Goal: Transaction & Acquisition: Purchase product/service

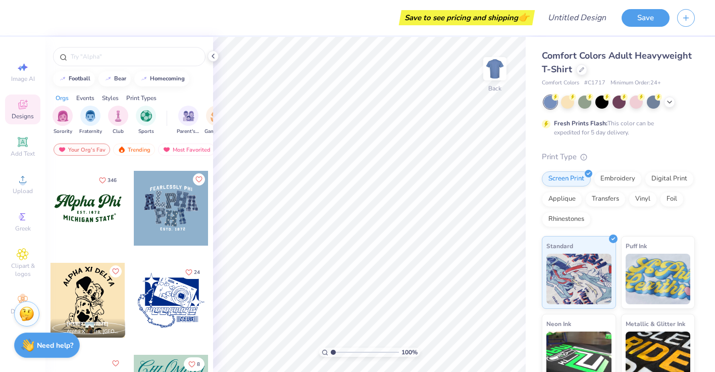
scroll to position [1002, 0]
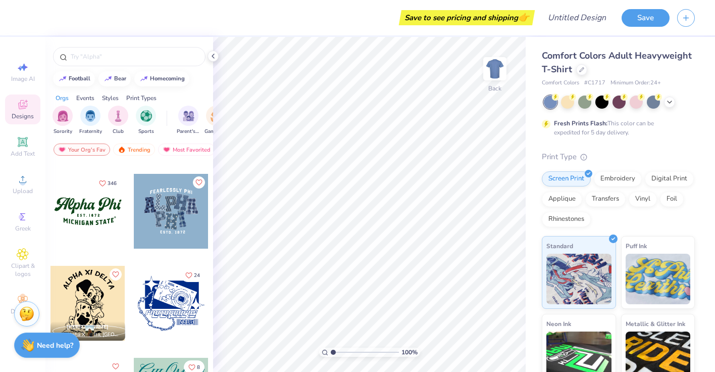
click at [94, 213] on div at bounding box center [88, 211] width 75 height 75
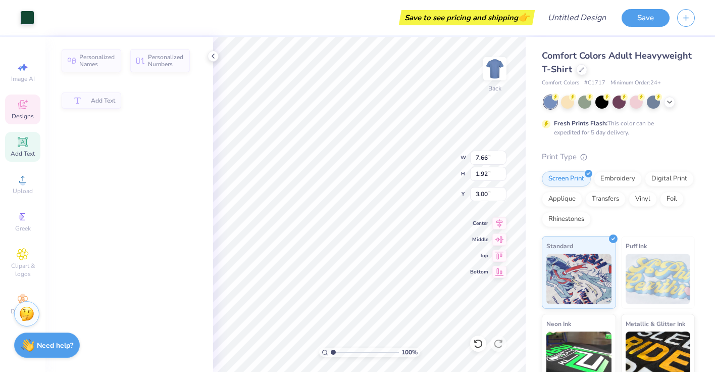
type input "1.92"
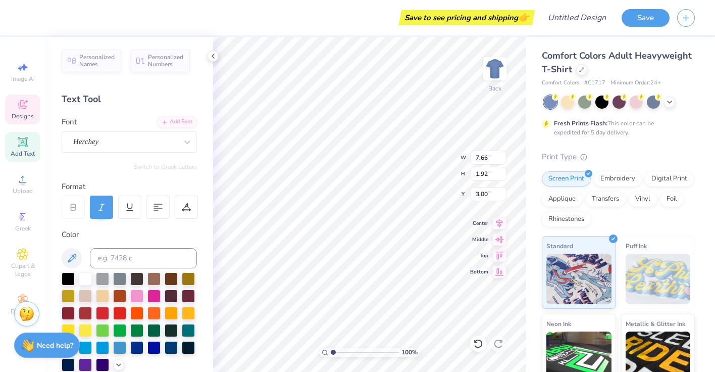
scroll to position [0, 3]
type textarea "Sigma Delta Tau"
type input "5.85"
type input "0.87"
type input "5.39"
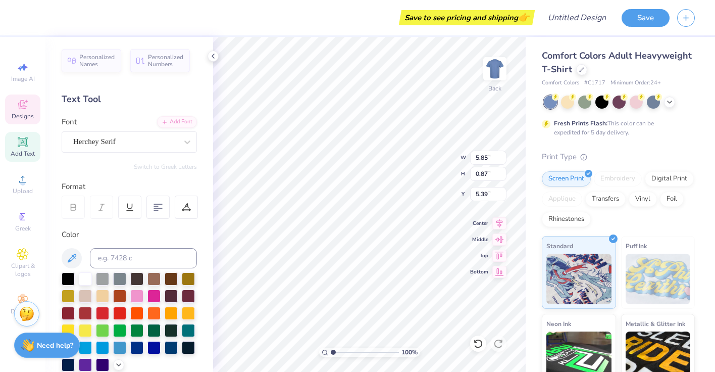
type input "2.60"
type input "0.32"
type input "4.96"
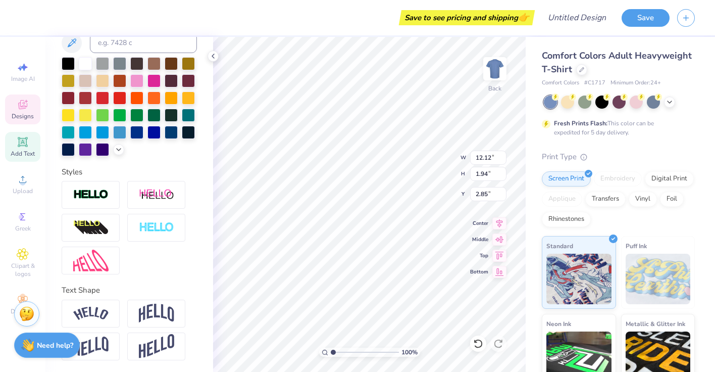
type input "1.99"
type input "2.82"
click at [112, 316] on div at bounding box center [91, 314] width 58 height 28
type input "13.65"
type input "3.38"
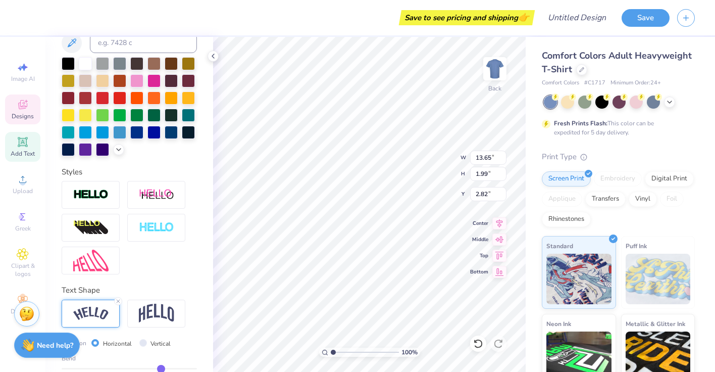
type input "2.14"
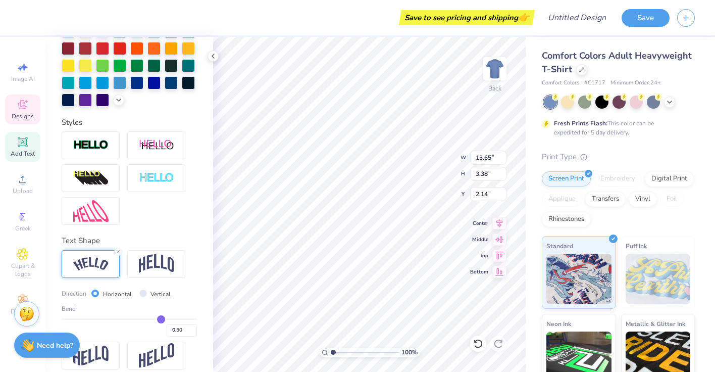
scroll to position [274, 0]
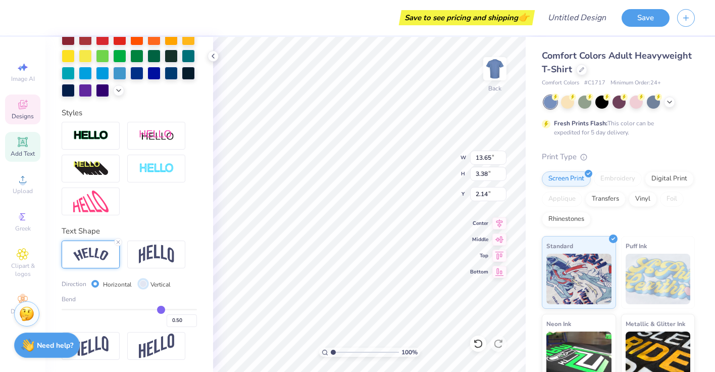
click at [142, 283] on input "Vertical" at bounding box center [143, 284] width 8 height 8
radio input "true"
type input "12.04"
type input "17.11"
type input "0.53"
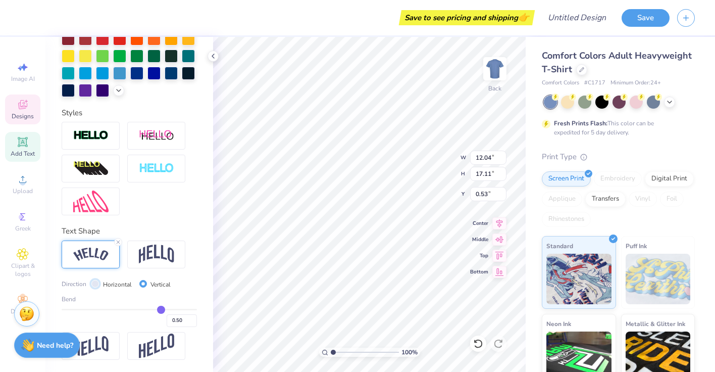
click at [97, 283] on input "Horizontal" at bounding box center [95, 284] width 8 height 8
radio input "true"
type input "13.65"
type input "3.38"
type input "7.41"
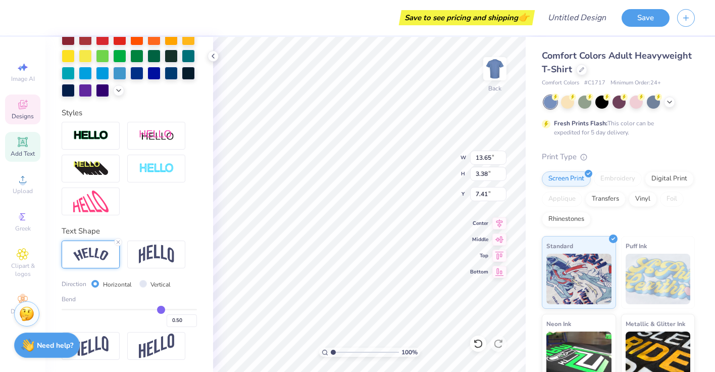
type input "-0.72"
type input "-0.71"
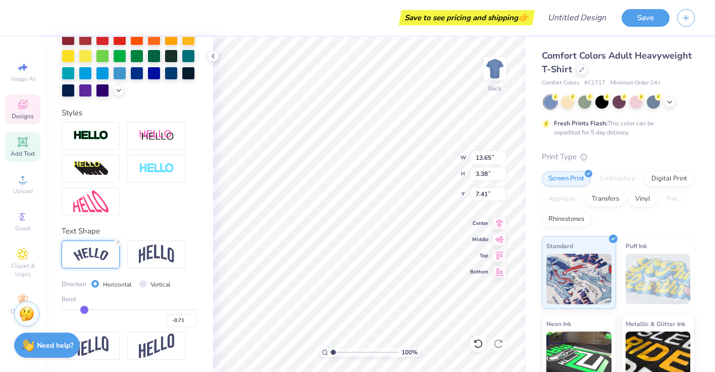
click at [84, 309] on input "range" at bounding box center [129, 310] width 135 height 2
type input "14.17"
type input "4.52"
type input "6.80"
click at [24, 98] on icon at bounding box center [23, 104] width 12 height 12
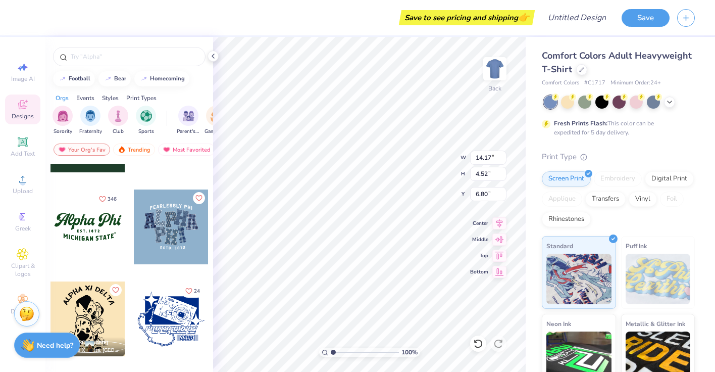
scroll to position [986, 0]
click at [108, 223] on div at bounding box center [88, 226] width 75 height 75
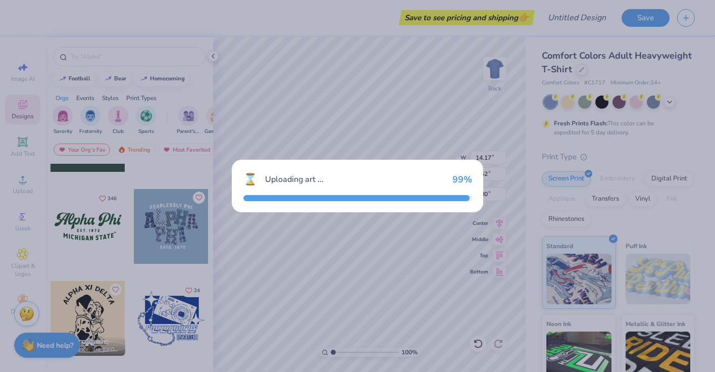
type input "7.66"
type input "3.26"
type input "3.00"
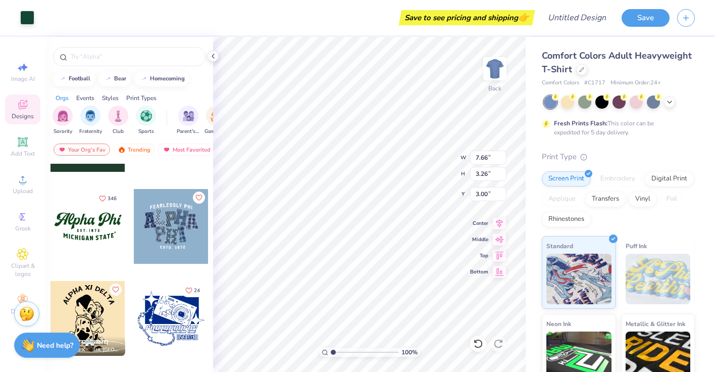
type input "14.17"
type input "4.52"
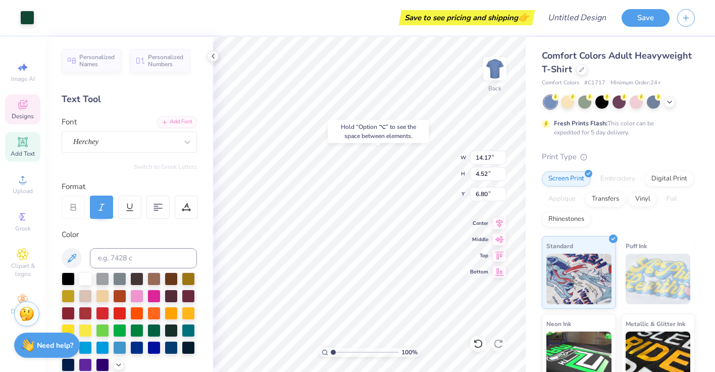
type input "6.82"
type input "1.92"
type textarea "Sigma Delta Tau"
type input "5.85"
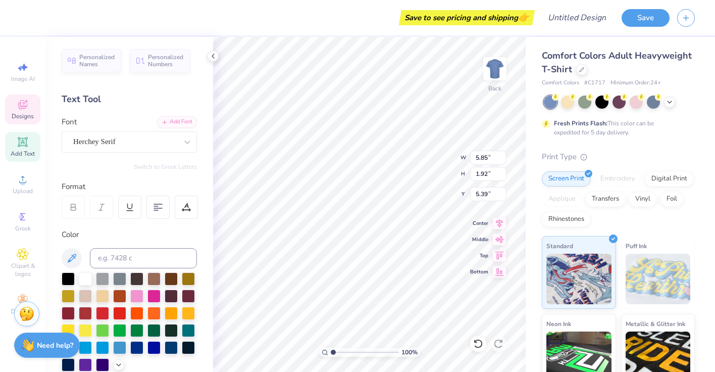
type input "0.87"
type input "5.39"
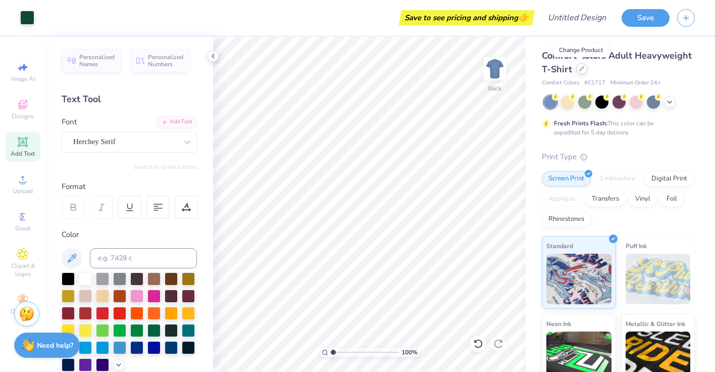
click at [580, 70] on icon at bounding box center [581, 68] width 5 height 5
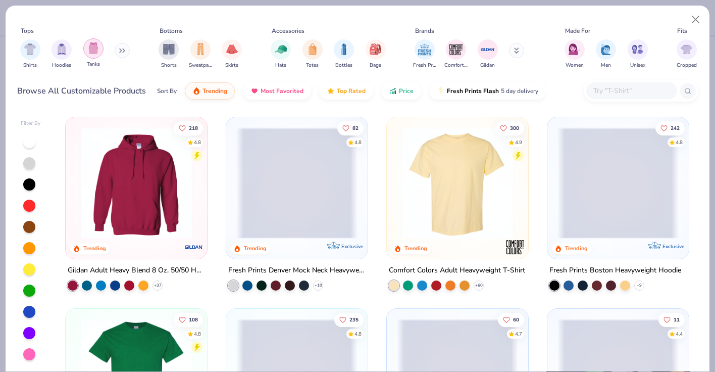
click at [96, 52] on img "filter for Tanks" at bounding box center [93, 48] width 11 height 12
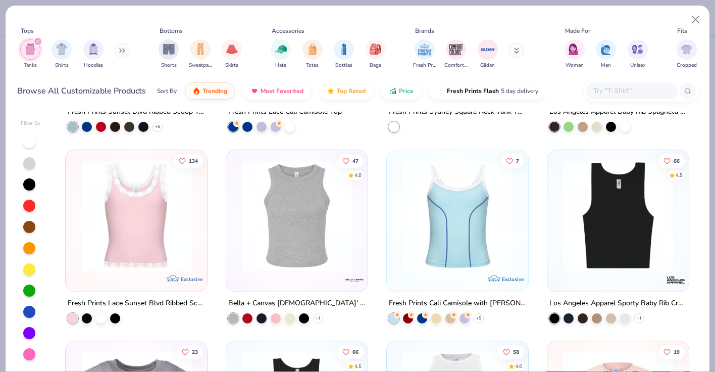
scroll to position [430, 0]
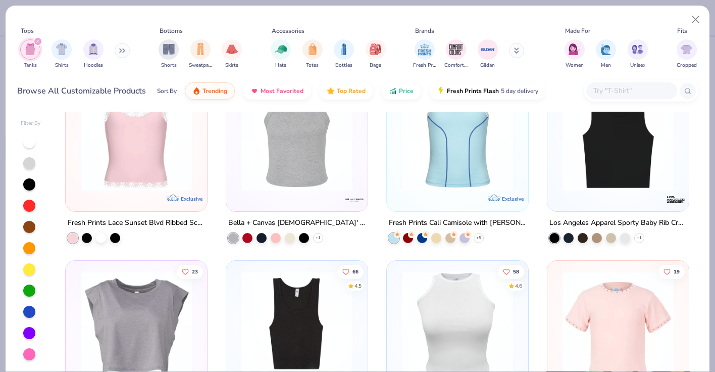
click at [121, 47] on button at bounding box center [122, 50] width 15 height 15
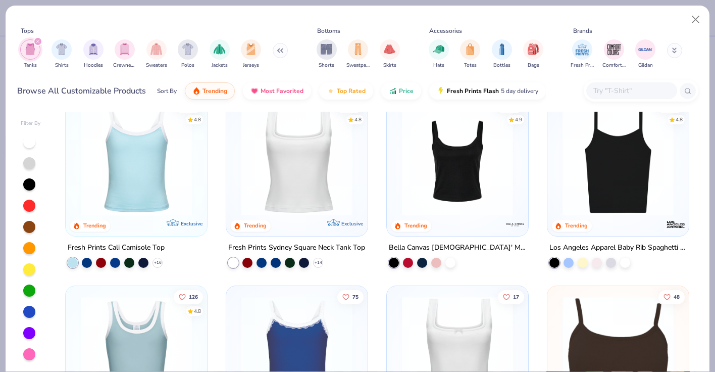
scroll to position [0, 0]
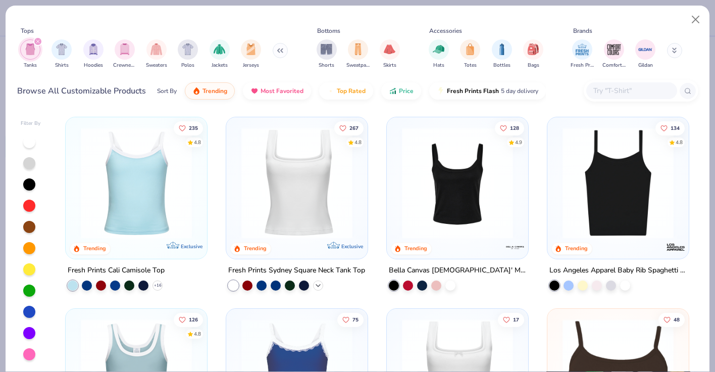
click at [322, 283] on icon at bounding box center [318, 285] width 8 height 8
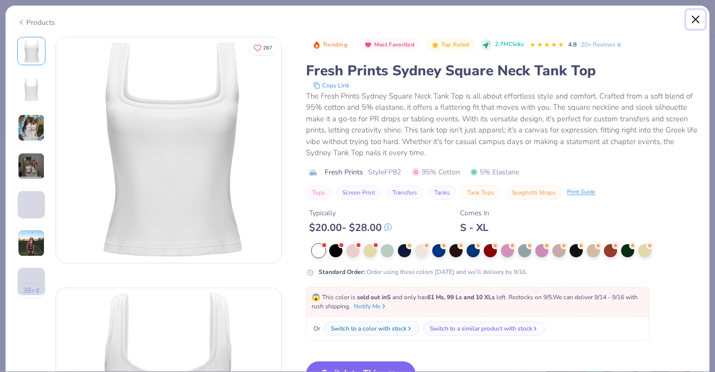
click at [694, 22] on button "Close" at bounding box center [695, 19] width 19 height 19
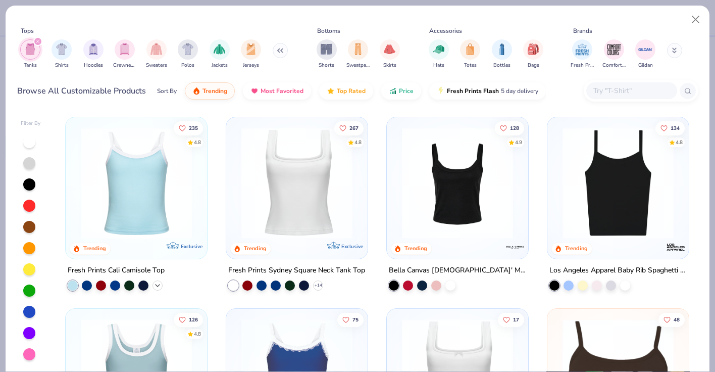
click at [158, 281] on icon at bounding box center [158, 285] width 8 height 8
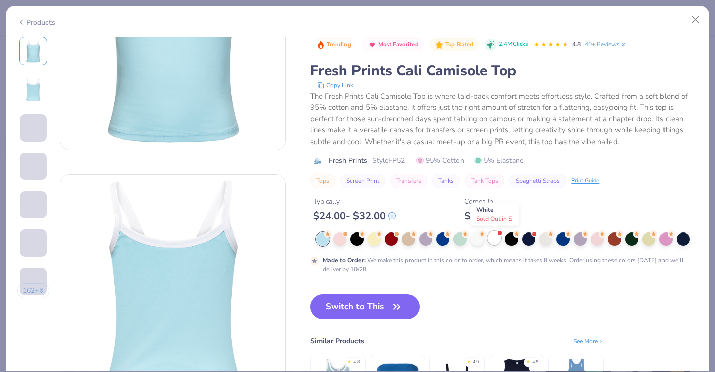
scroll to position [114, 0]
click at [460, 236] on div at bounding box center [460, 237] width 13 height 13
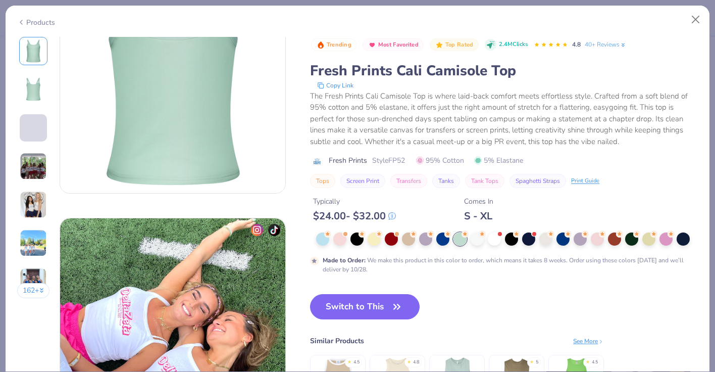
scroll to position [321, 0]
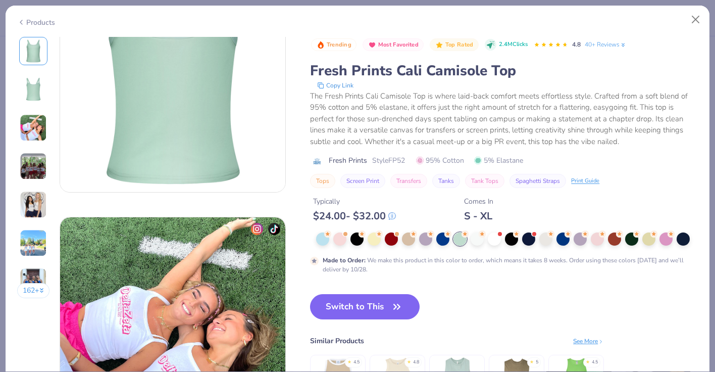
click at [584, 339] on div "See More" at bounding box center [588, 340] width 31 height 9
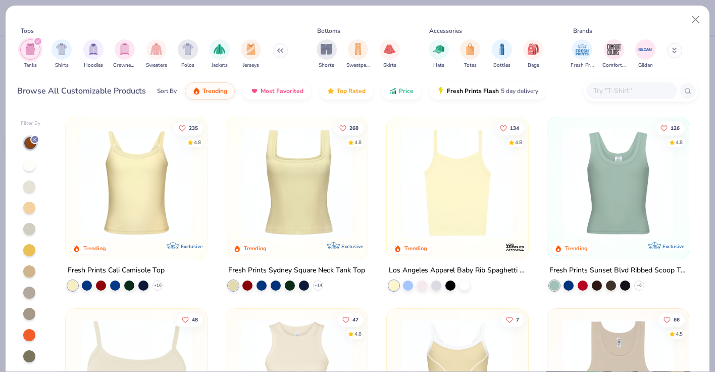
scroll to position [43, 0]
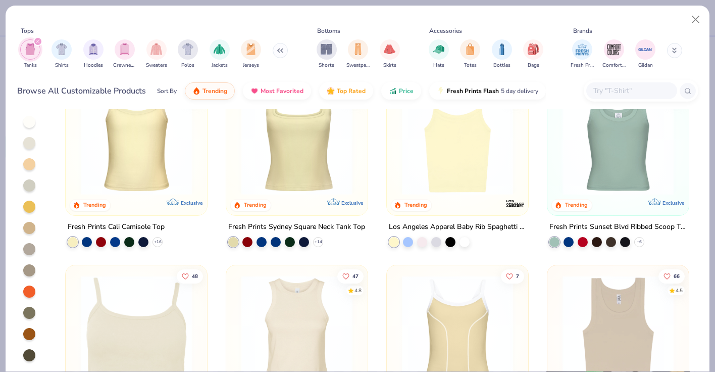
click at [31, 54] on img "filter for Tanks" at bounding box center [30, 49] width 11 height 12
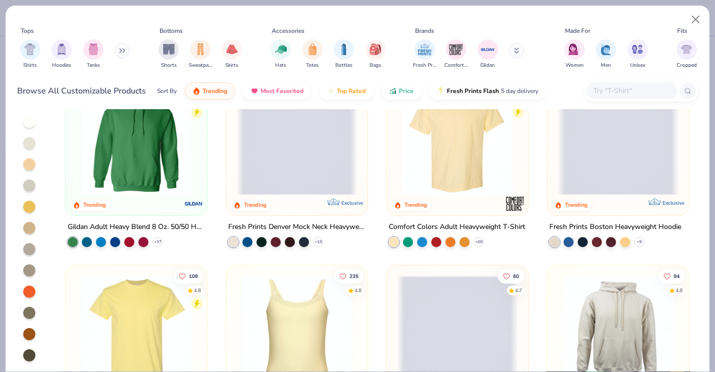
click at [28, 357] on div at bounding box center [29, 355] width 12 height 12
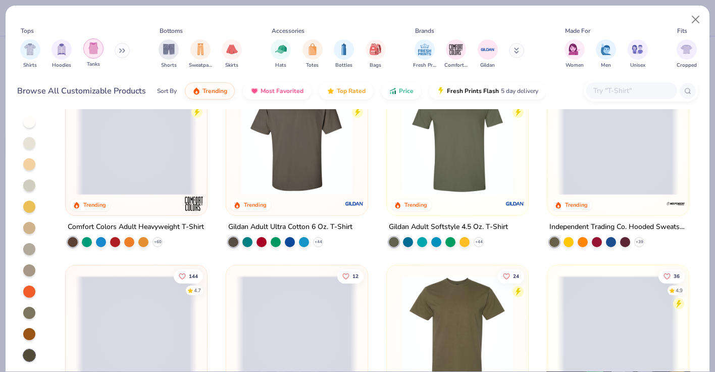
click at [92, 53] on img "filter for Tanks" at bounding box center [93, 48] width 11 height 12
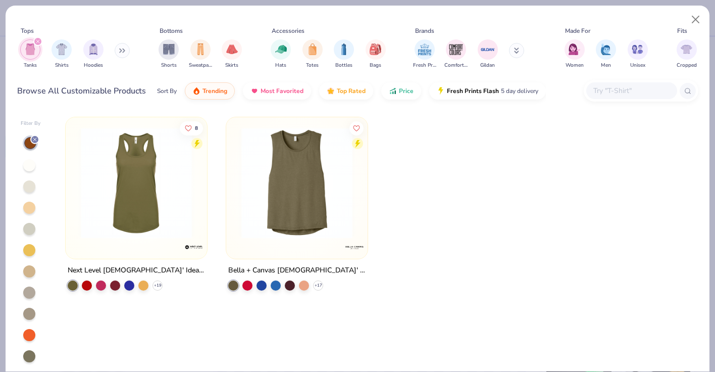
click at [116, 51] on div "Tanks Shirts Hoodies" at bounding box center [75, 53] width 116 height 37
click at [618, 93] on input "text" at bounding box center [631, 91] width 78 height 12
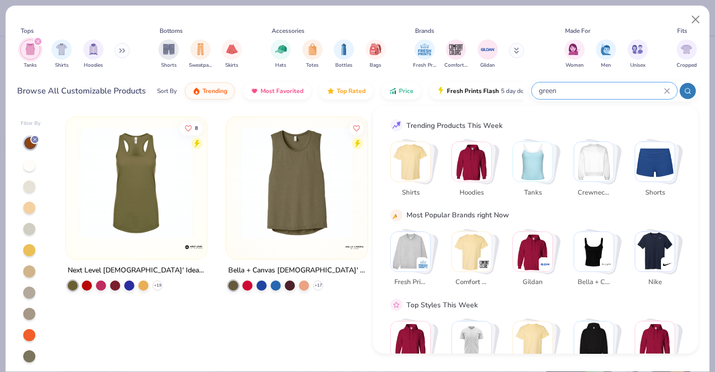
type input "green"
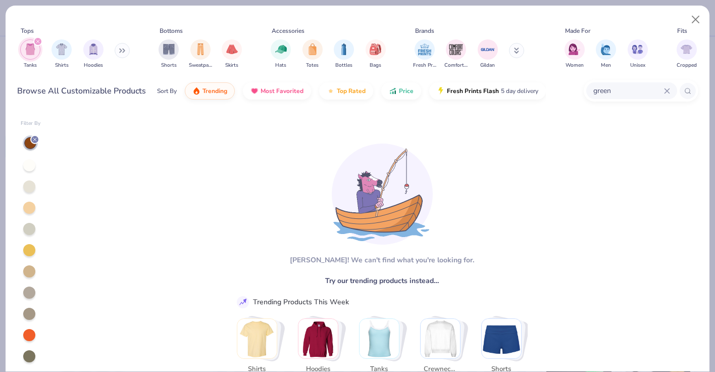
scroll to position [43, 0]
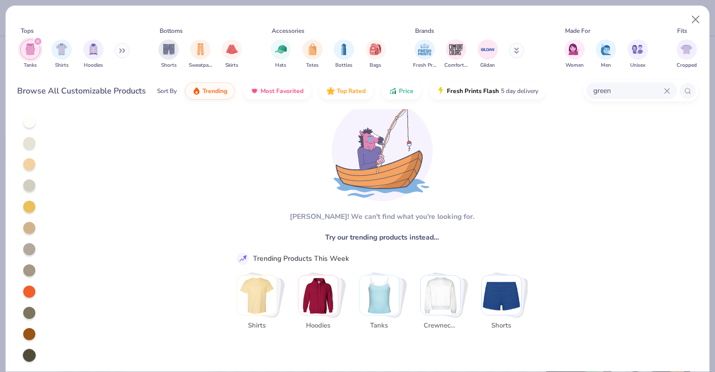
click at [373, 306] on img "Stack Card Button Tanks" at bounding box center [379, 294] width 39 height 39
click at [382, 310] on img "Stack Card Button Tanks" at bounding box center [379, 294] width 39 height 39
click at [382, 326] on span "Tanks" at bounding box center [379, 326] width 33 height 10
click at [381, 280] on img "Stack Card Button Tanks" at bounding box center [379, 294] width 39 height 39
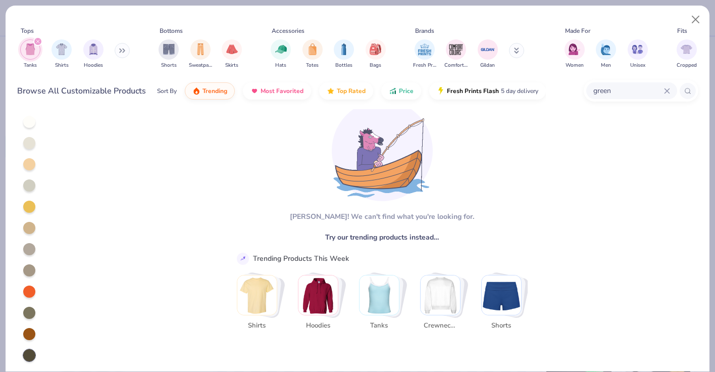
click at [381, 280] on img "Stack Card Button Tanks" at bounding box center [379, 294] width 39 height 39
click at [285, 97] on div "Sort By Trending Most Favorited Top Rated Price Fresh Prints Flash 5 day delive…" at bounding box center [351, 91] width 389 height 28
click at [286, 89] on span "Most Favorited" at bounding box center [282, 88] width 43 height 8
click at [699, 17] on button "Close" at bounding box center [695, 19] width 19 height 19
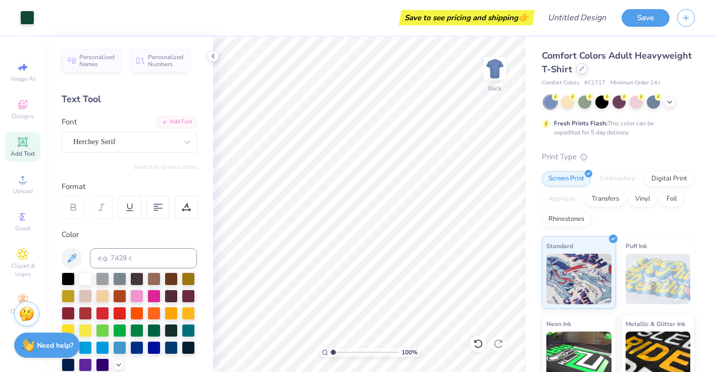
click at [579, 69] on icon at bounding box center [581, 68] width 5 height 5
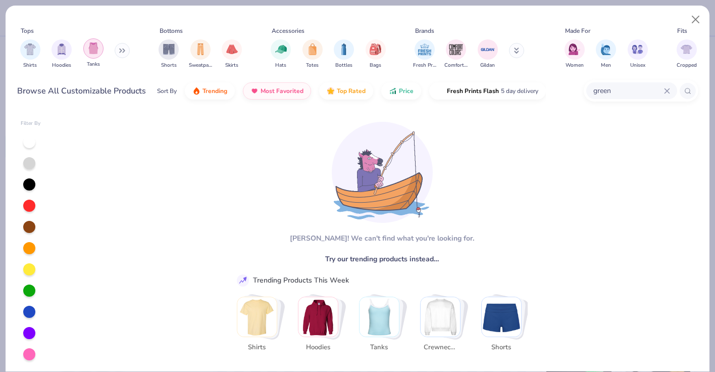
click at [96, 54] on div "filter for Tanks" at bounding box center [93, 48] width 20 height 20
click at [96, 54] on div "filter for Hoodies" at bounding box center [93, 49] width 20 height 20
click at [96, 54] on img "filter for Shirts" at bounding box center [93, 49] width 12 height 12
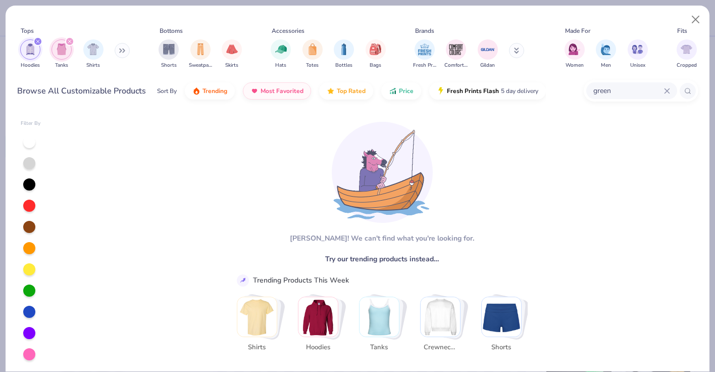
click at [67, 54] on img "filter for Tanks" at bounding box center [61, 49] width 11 height 12
click at [37, 41] on icon "filter for Shirts" at bounding box center [37, 41] width 3 height 3
click at [37, 41] on icon "filter for Hoodies" at bounding box center [37, 41] width 3 height 3
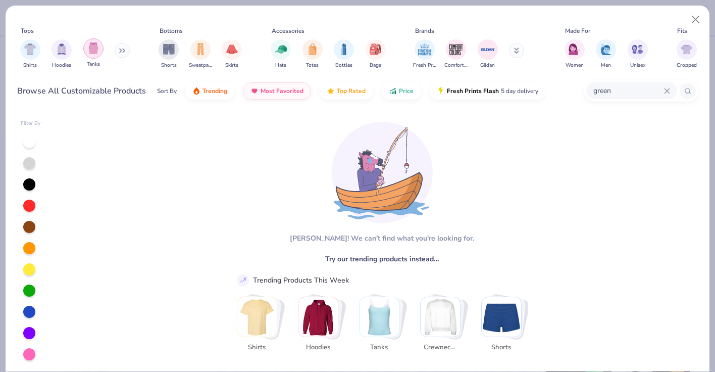
click at [87, 54] on div "filter for Tanks" at bounding box center [93, 48] width 20 height 20
click at [667, 91] on icon at bounding box center [667, 91] width 6 height 6
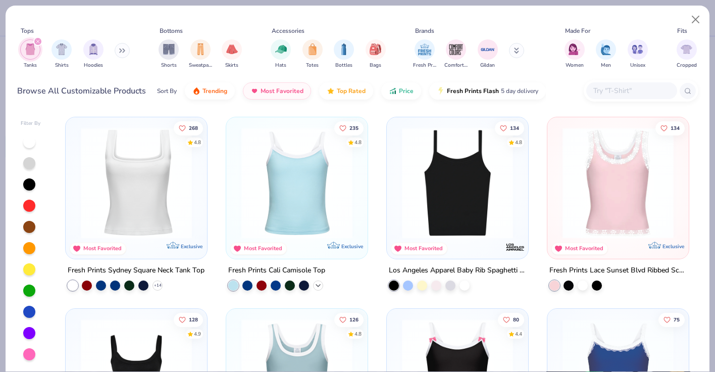
click at [320, 285] on icon at bounding box center [318, 285] width 8 height 8
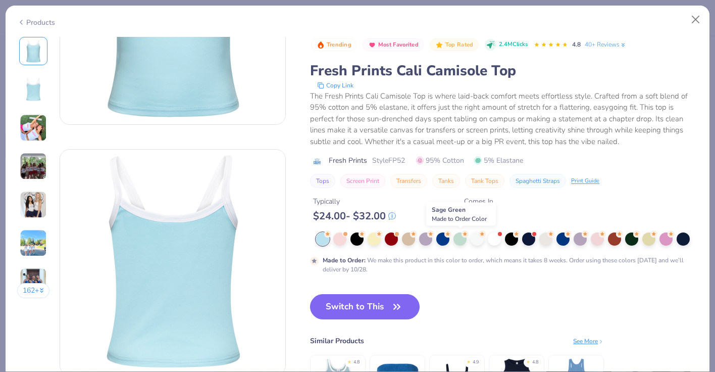
scroll to position [171, 0]
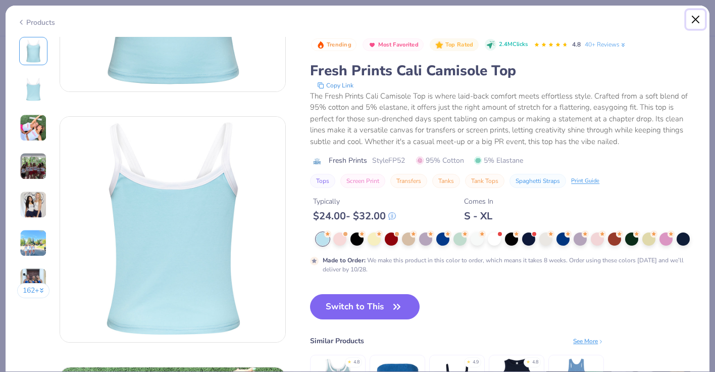
click at [700, 18] on button "Close" at bounding box center [695, 19] width 19 height 19
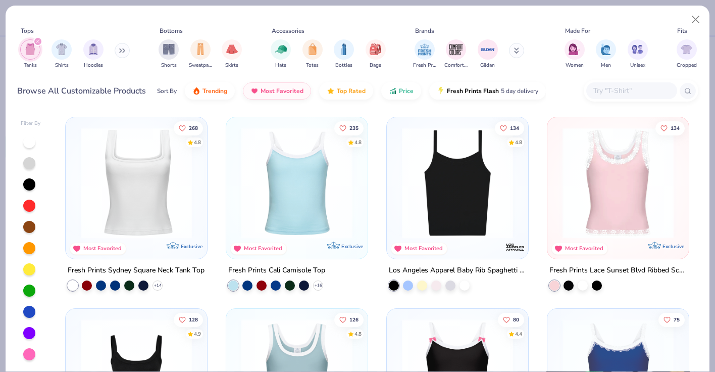
scroll to position [53, 0]
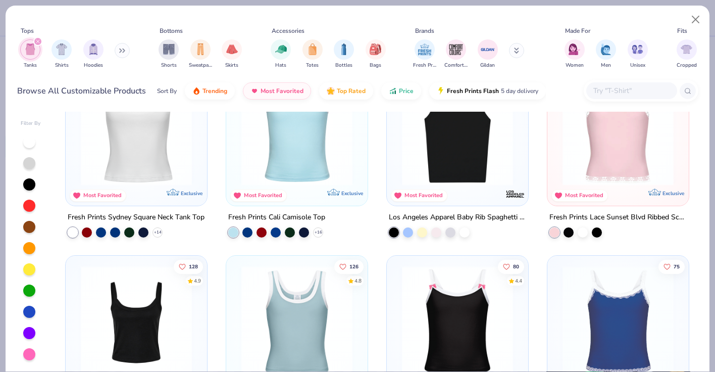
click at [34, 290] on div at bounding box center [29, 290] width 12 height 12
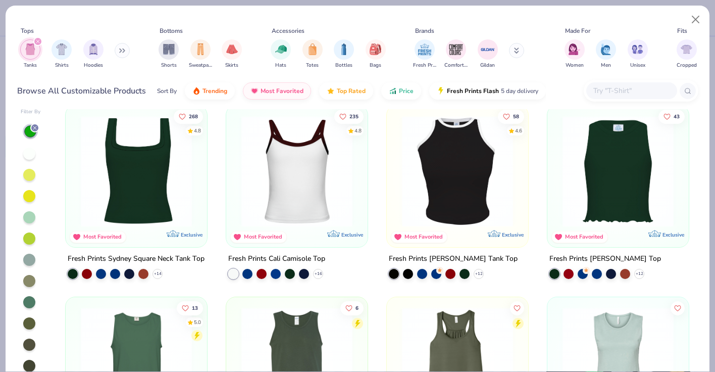
scroll to position [2, 0]
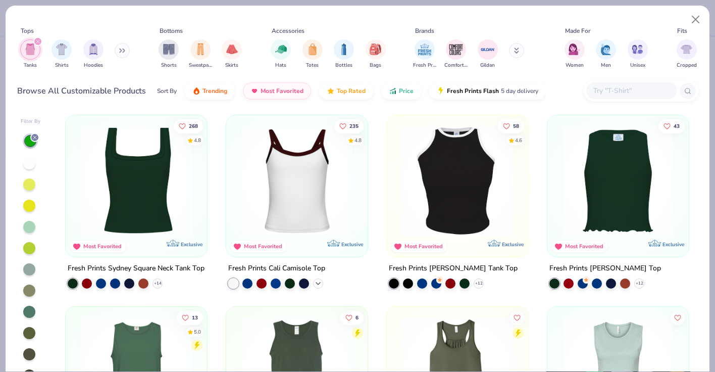
click at [321, 279] on icon at bounding box center [318, 283] width 8 height 8
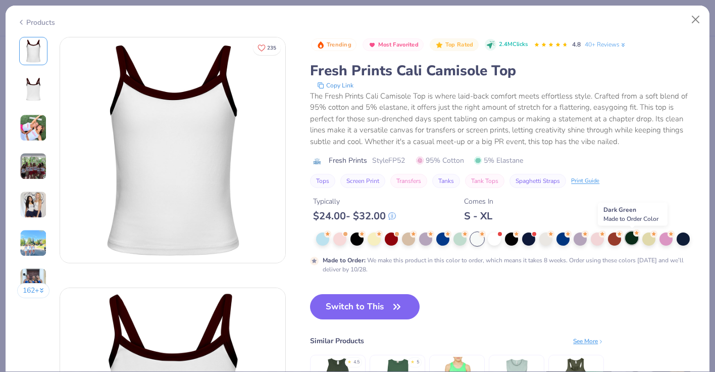
click at [634, 239] on div at bounding box center [631, 237] width 13 height 13
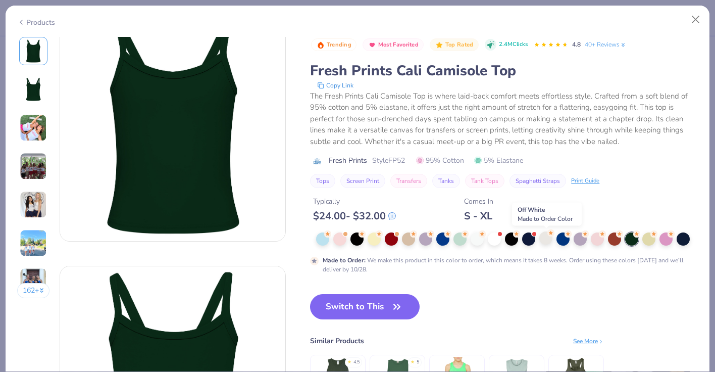
scroll to position [22, 0]
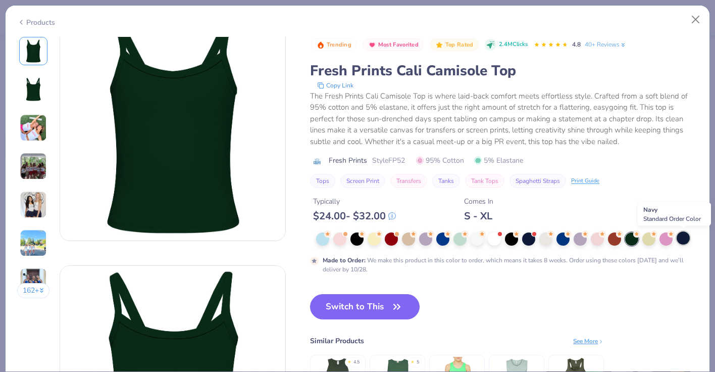
click at [681, 240] on div at bounding box center [683, 237] width 13 height 13
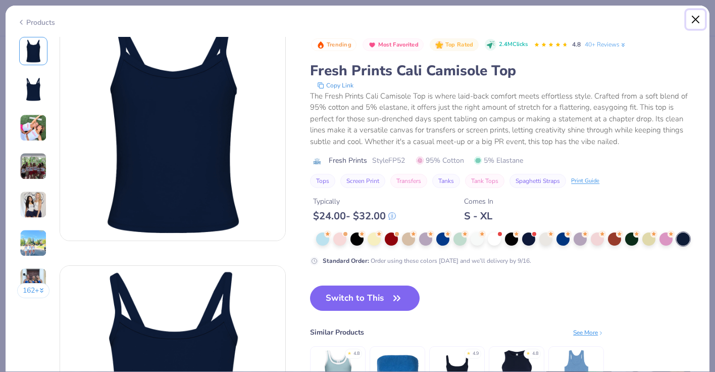
click at [697, 22] on button "Close" at bounding box center [695, 19] width 19 height 19
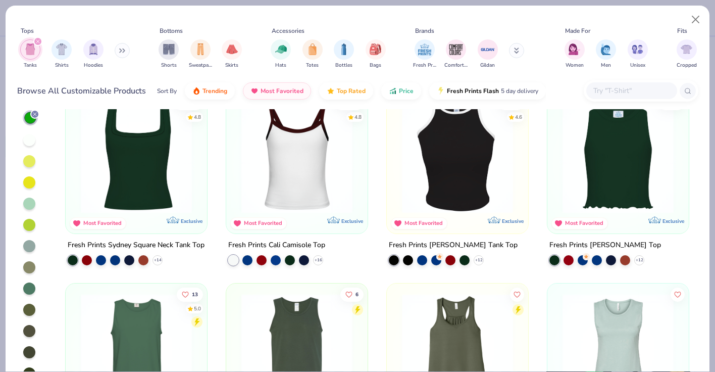
click at [28, 287] on div at bounding box center [29, 288] width 12 height 12
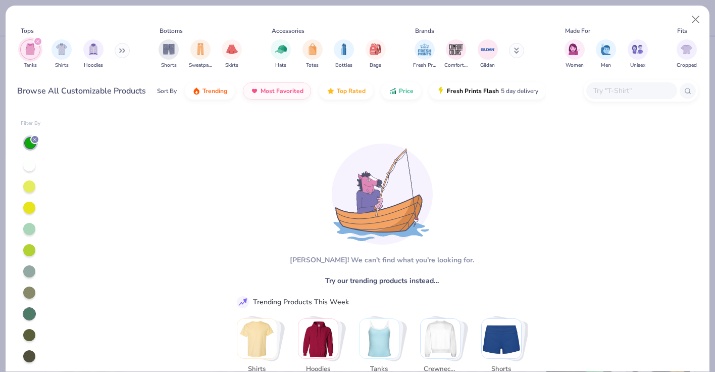
click at [28, 146] on div at bounding box center [30, 143] width 12 height 12
click at [26, 165] on div at bounding box center [29, 165] width 12 height 12
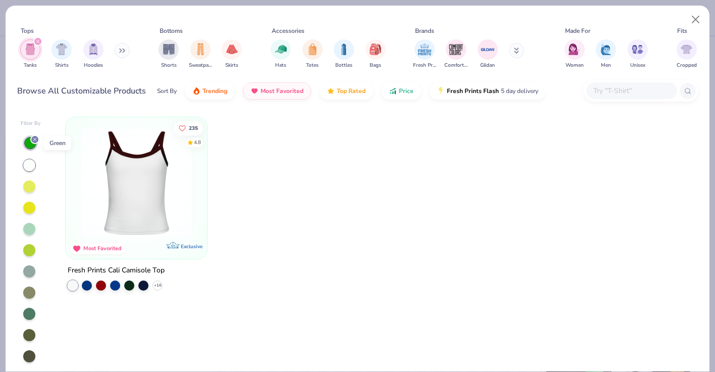
click at [26, 147] on div at bounding box center [30, 142] width 15 height 15
click at [29, 145] on div at bounding box center [30, 143] width 12 height 12
click at [31, 187] on div at bounding box center [29, 186] width 12 height 12
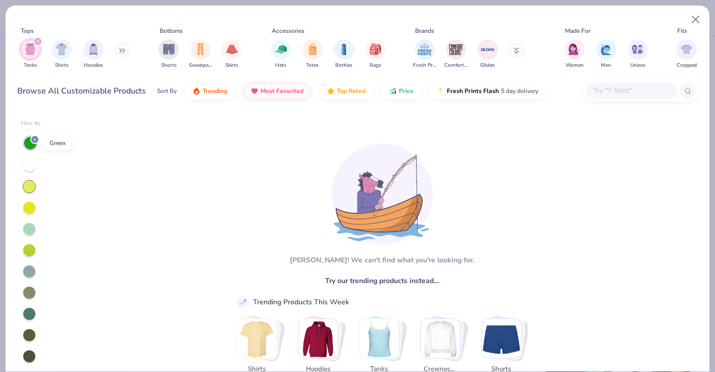
click at [28, 145] on div at bounding box center [30, 143] width 12 height 12
click at [32, 163] on div at bounding box center [29, 165] width 12 height 12
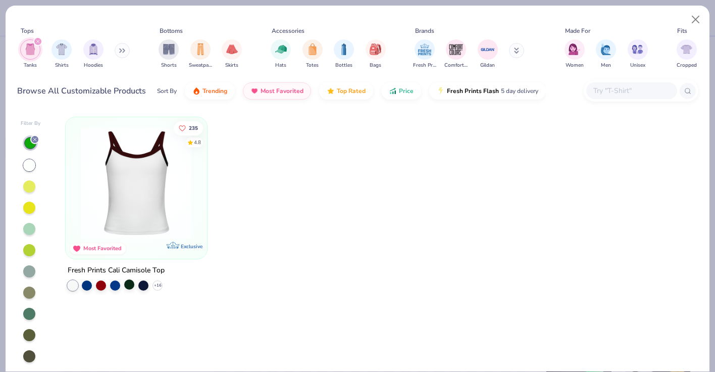
click at [131, 283] on div at bounding box center [129, 284] width 10 height 10
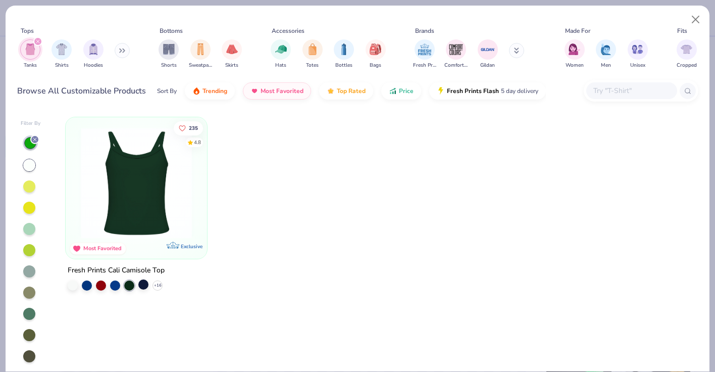
click at [141, 283] on div at bounding box center [143, 284] width 10 height 10
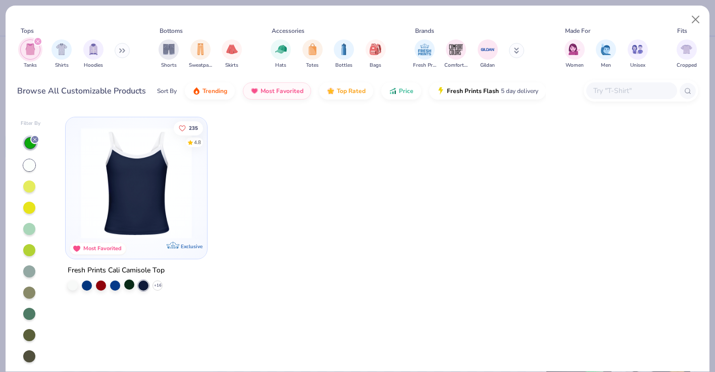
click at [130, 281] on div at bounding box center [129, 284] width 10 height 10
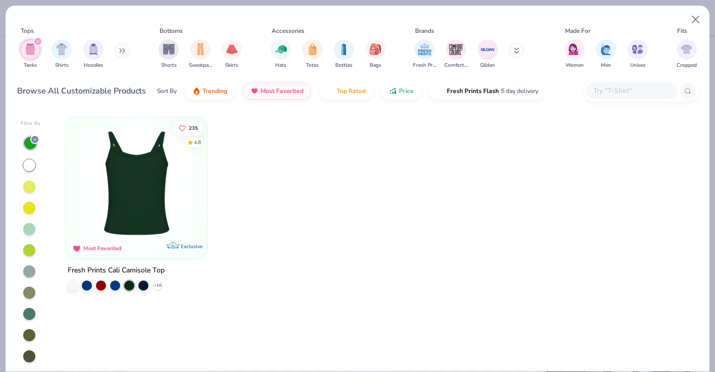
click at [150, 282] on div "+ 16" at bounding box center [115, 285] width 95 height 10
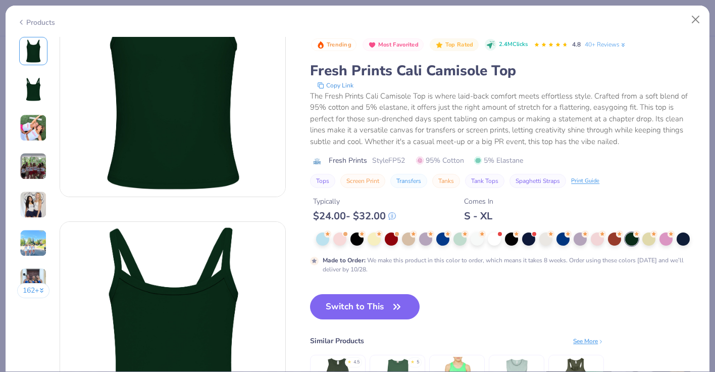
scroll to position [73, 0]
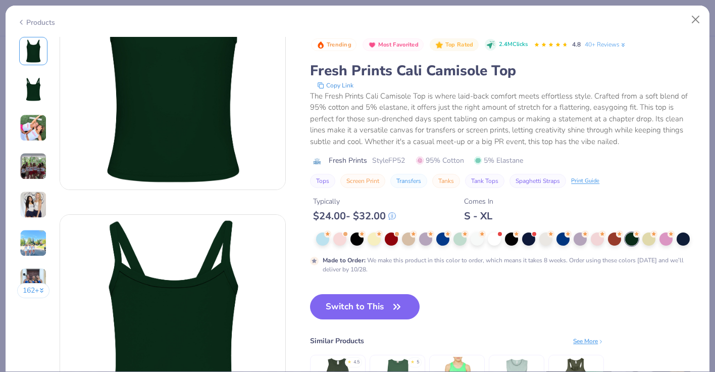
click at [488, 185] on button "Tank Tops" at bounding box center [484, 181] width 39 height 14
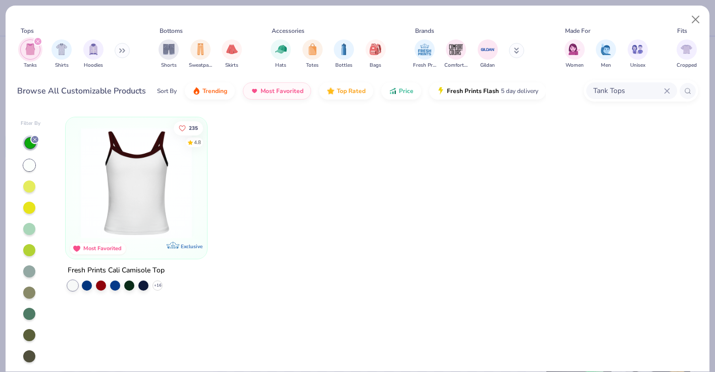
click at [32, 54] on img "filter for Tanks" at bounding box center [30, 49] width 11 height 12
click at [32, 54] on div "filter for Shirts" at bounding box center [30, 49] width 20 height 20
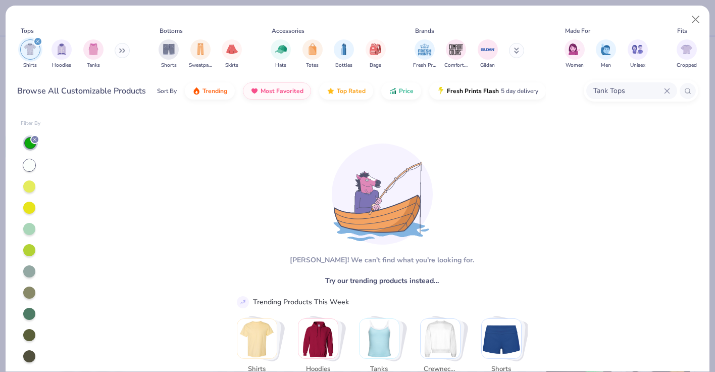
click at [33, 54] on img "filter for Shirts" at bounding box center [30, 49] width 12 height 12
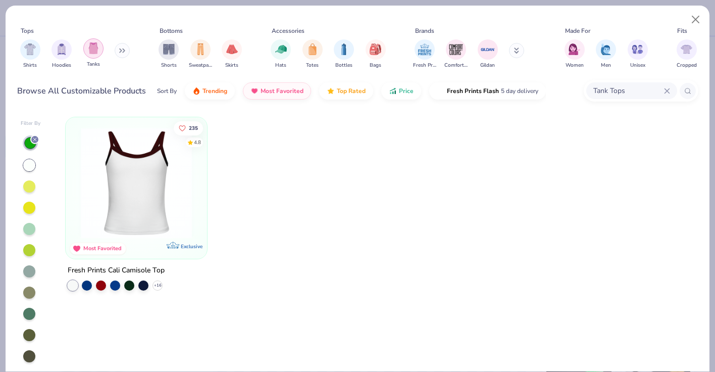
click at [97, 47] on img "filter for Tanks" at bounding box center [93, 48] width 11 height 12
click at [28, 145] on div at bounding box center [30, 143] width 12 height 12
click at [32, 168] on div at bounding box center [29, 165] width 12 height 12
click at [27, 165] on div at bounding box center [29, 165] width 12 height 12
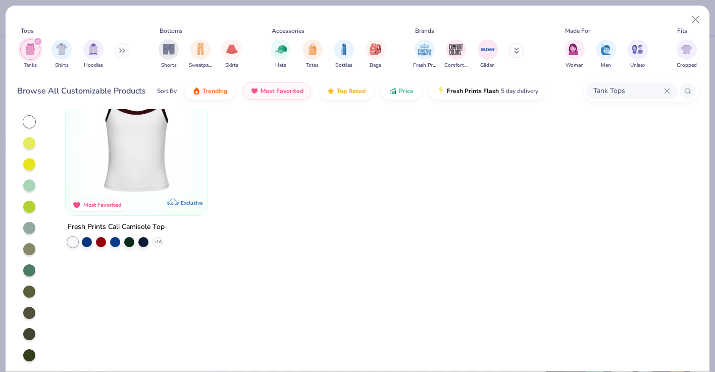
click at [32, 273] on div at bounding box center [29, 270] width 12 height 12
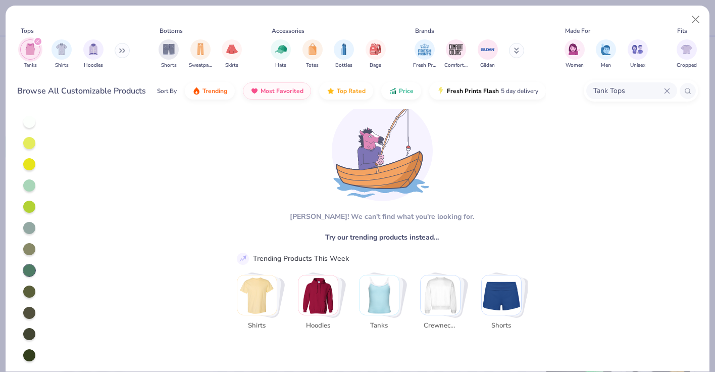
click at [373, 296] on img "Stack Card Button Tanks" at bounding box center [379, 294] width 39 height 39
click at [374, 314] on img "Stack Card Button Tanks" at bounding box center [379, 294] width 39 height 39
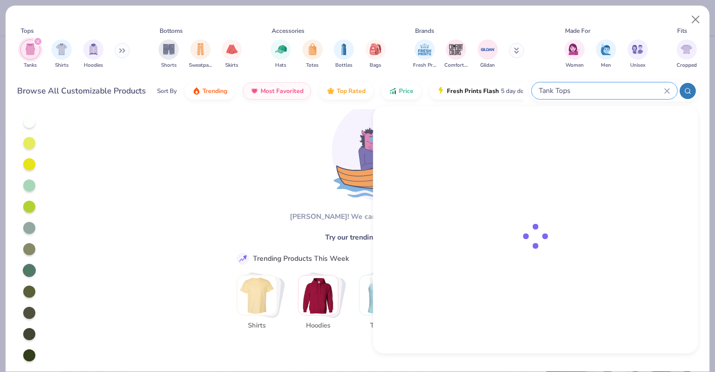
click at [662, 90] on input "Tank Tops" at bounding box center [601, 91] width 126 height 12
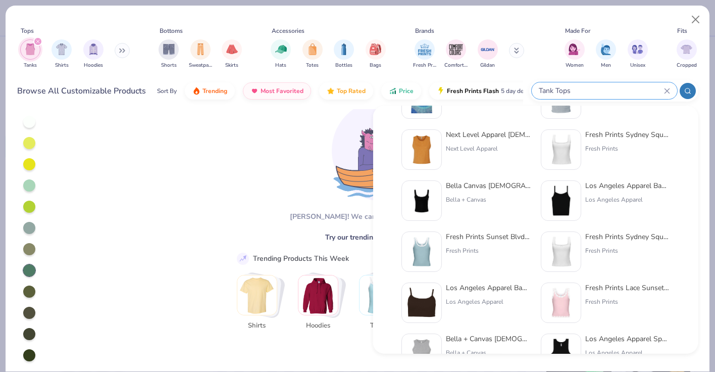
scroll to position [43, 0]
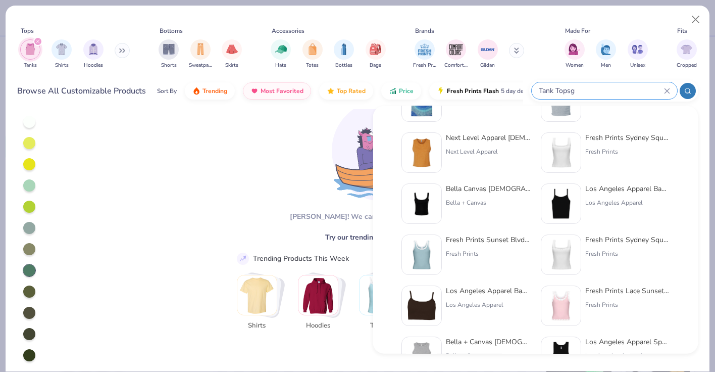
type input "Tank Topsgr"
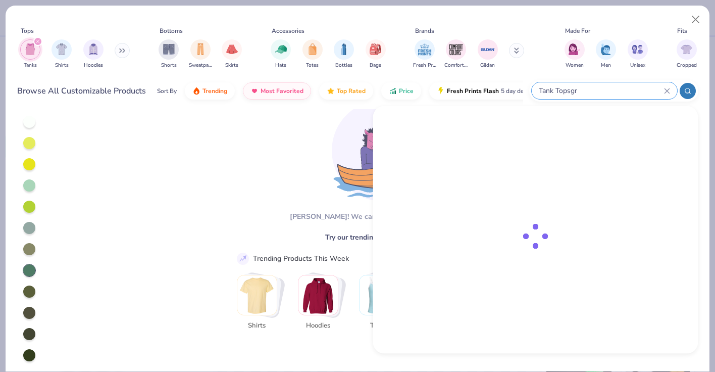
scroll to position [0, 0]
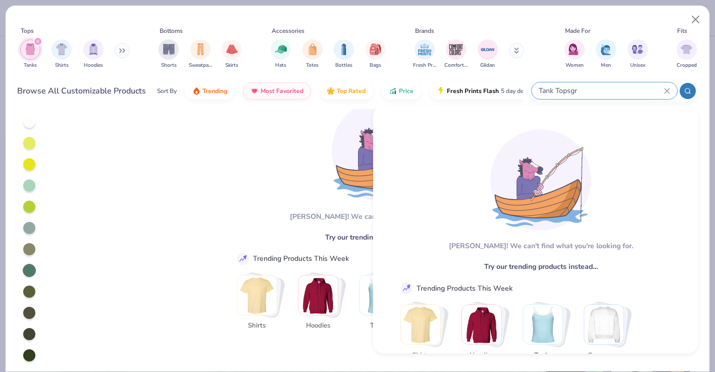
click at [667, 88] on icon at bounding box center [667, 91] width 6 height 6
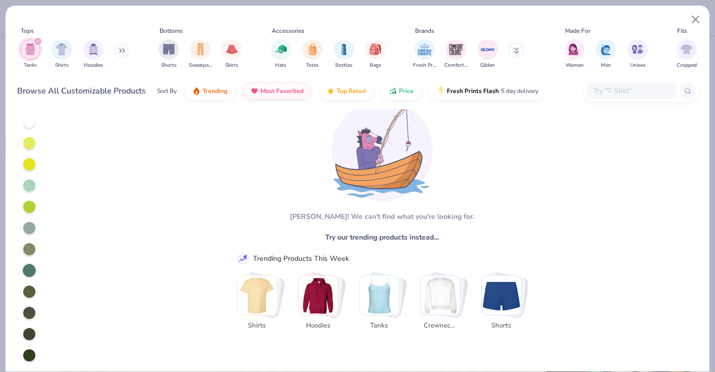
click at [642, 87] on input "text" at bounding box center [631, 91] width 78 height 12
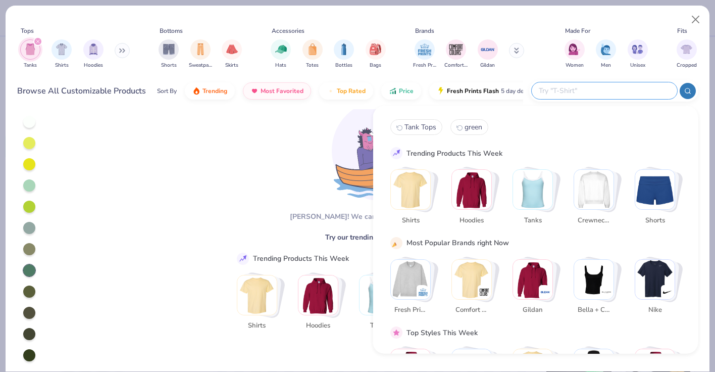
click at [539, 197] on img "Stack Card Button Tanks" at bounding box center [532, 189] width 39 height 39
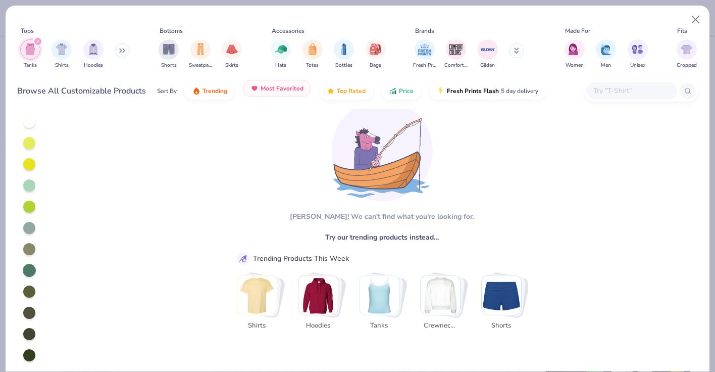
click at [260, 92] on button "Most Favorited" at bounding box center [277, 88] width 68 height 17
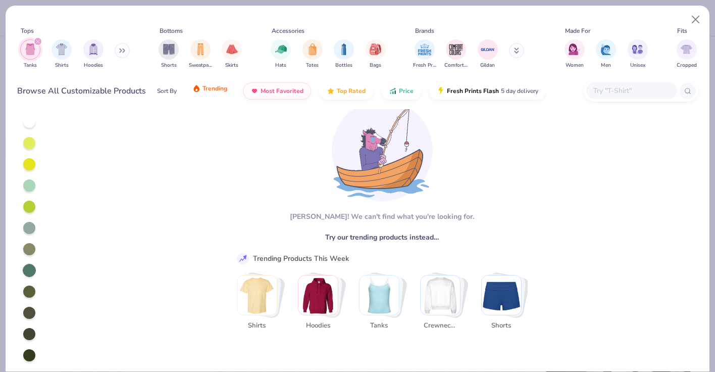
click at [221, 87] on span "Trending" at bounding box center [215, 88] width 25 height 8
click at [26, 144] on div at bounding box center [29, 143] width 12 height 12
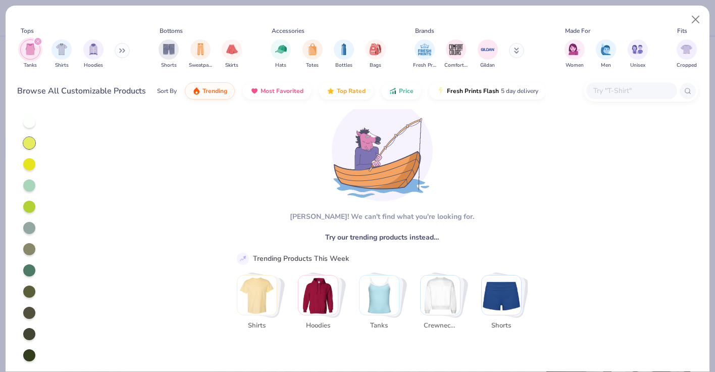
click at [28, 165] on div at bounding box center [29, 164] width 12 height 12
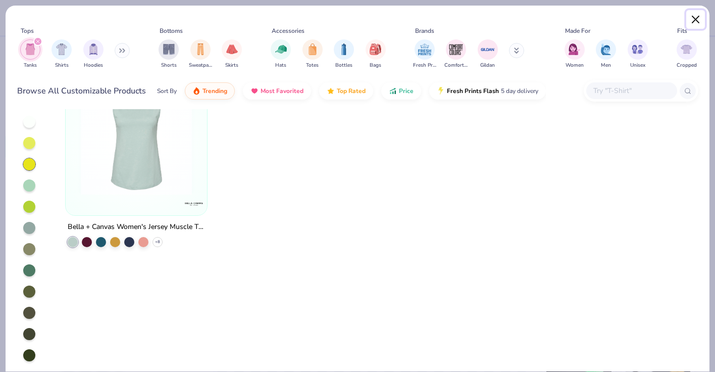
click at [698, 20] on button "Close" at bounding box center [695, 19] width 19 height 19
